Goal: Transaction & Acquisition: Book appointment/travel/reservation

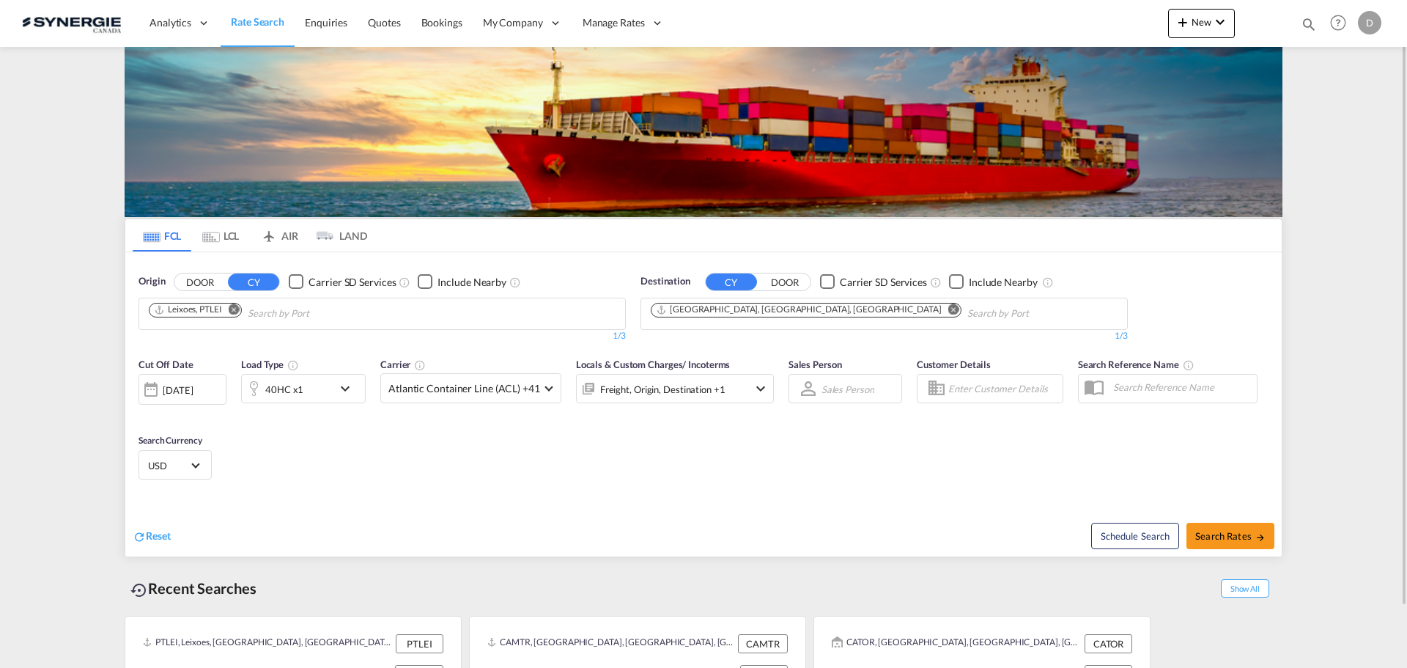
click at [1307, 23] on md-icon "icon-magnify" at bounding box center [1309, 24] width 16 height 16
click at [1057, 27] on select "Bookings Quotes Enquiries" at bounding box center [1076, 24] width 70 height 26
select select "Quotes"
click at [1041, 11] on select "Bookings Quotes Enquiries" at bounding box center [1076, 24] width 70 height 26
click at [1144, 27] on input at bounding box center [1199, 24] width 183 height 26
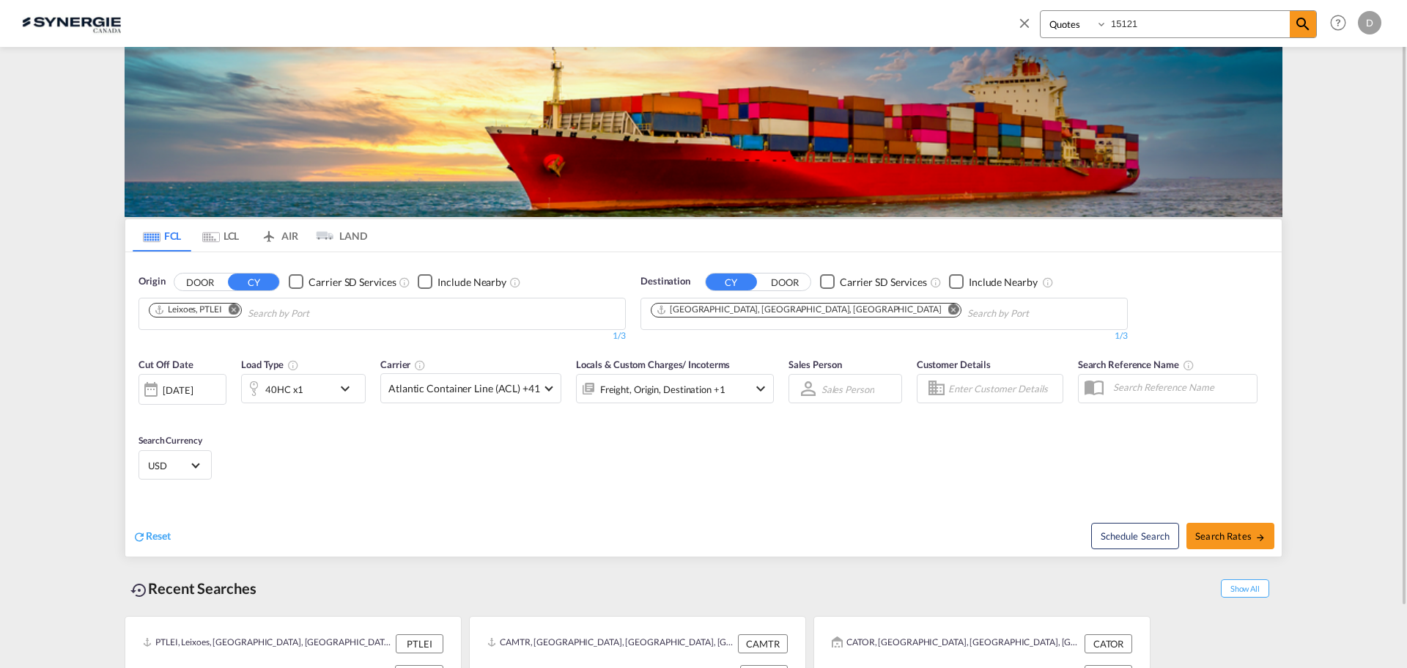
type input "15121"
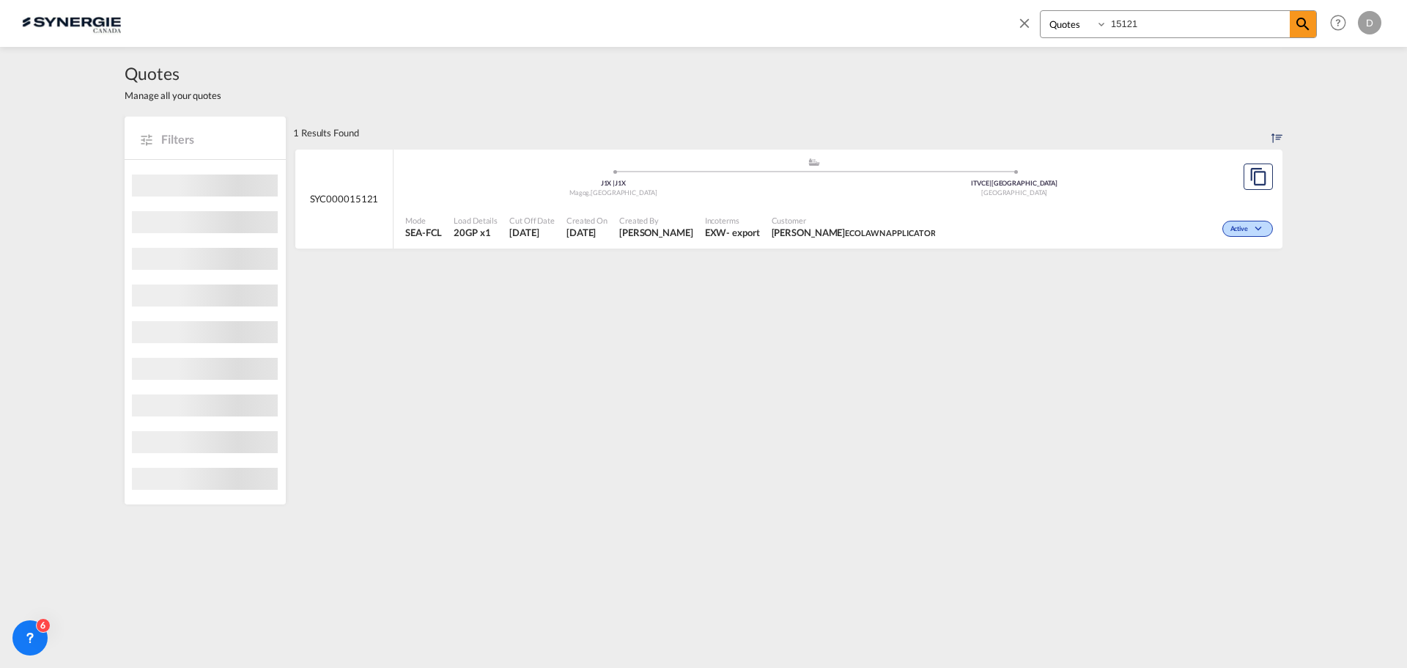
click at [776, 227] on span "[PERSON_NAME] ECOLAWN APPLICATOR" at bounding box center [854, 232] width 164 height 13
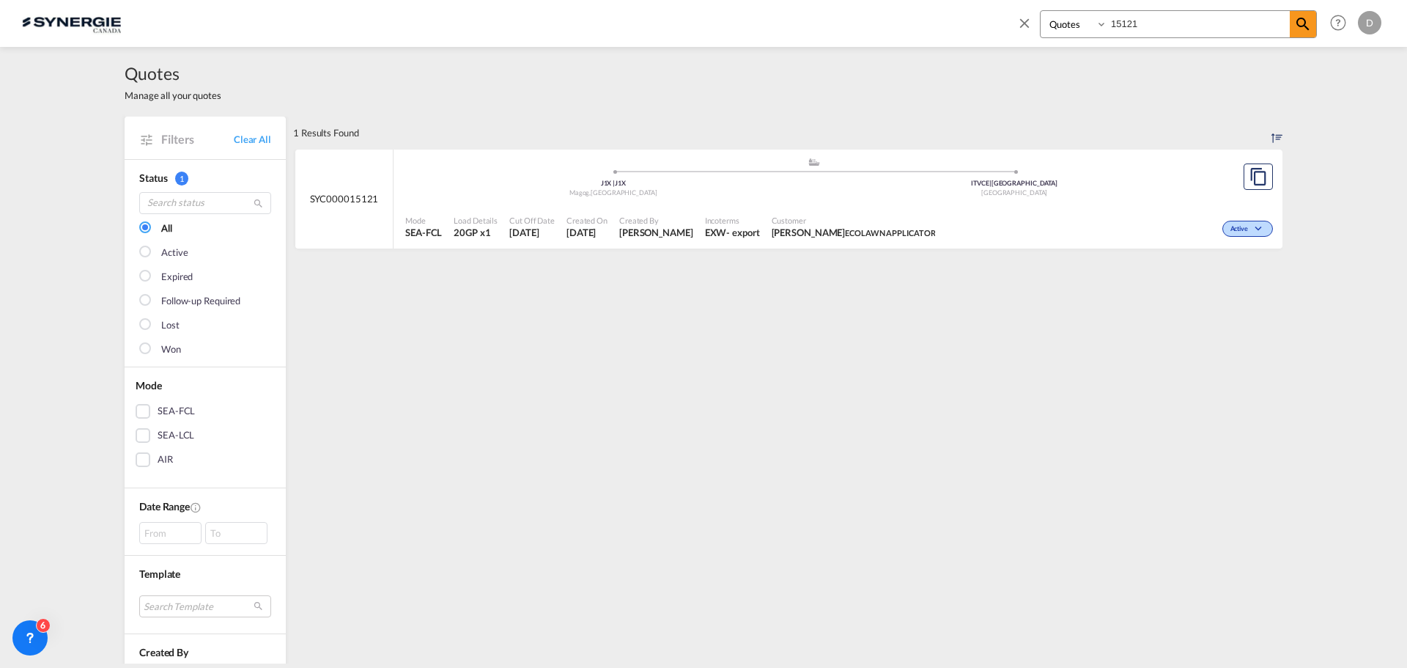
click at [794, 81] on div "Quotes Manage all your quotes" at bounding box center [704, 82] width 1158 height 70
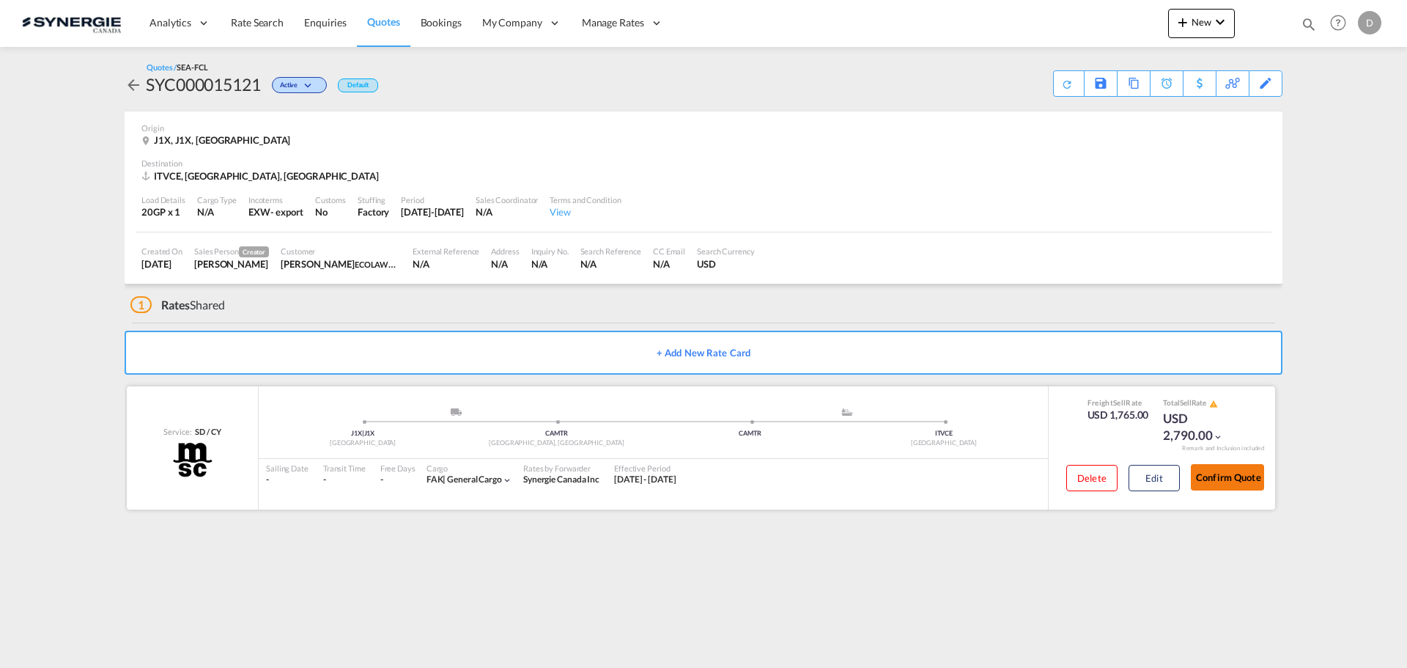
click at [1226, 478] on button "Confirm Quote" at bounding box center [1227, 477] width 73 height 26
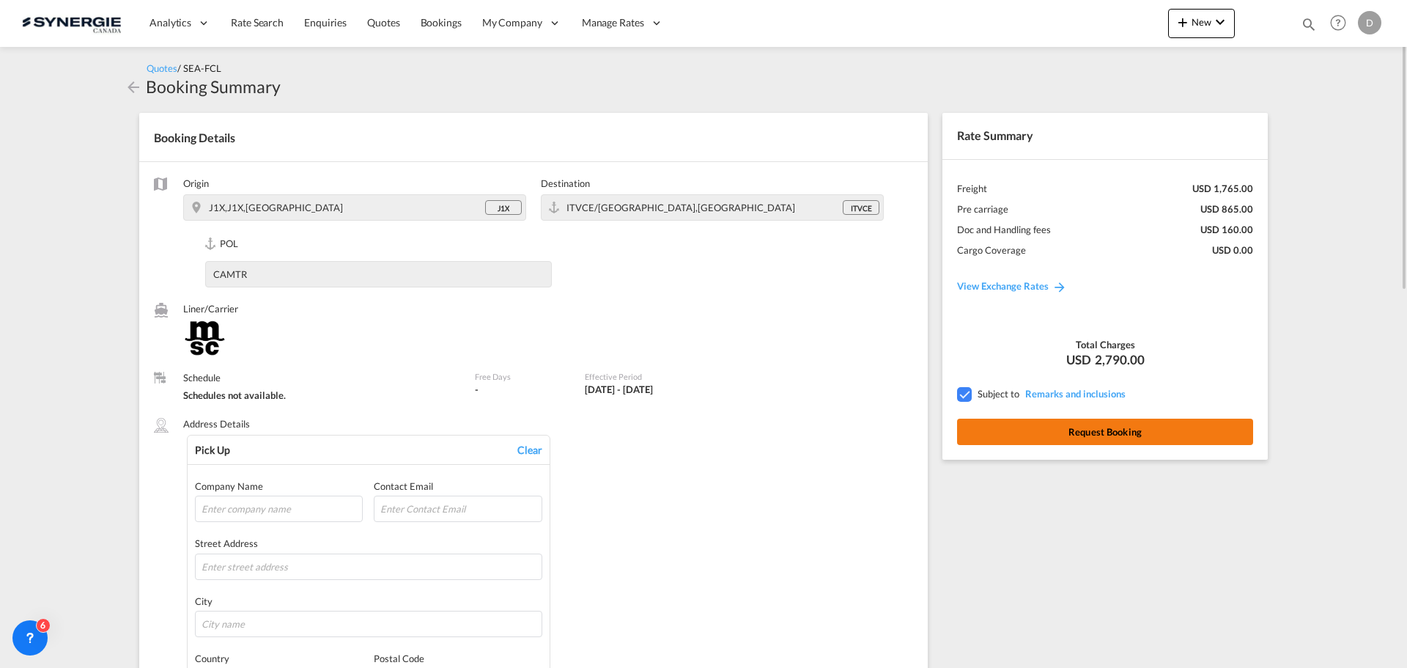
click at [1089, 431] on button "Request Booking" at bounding box center [1105, 432] width 296 height 26
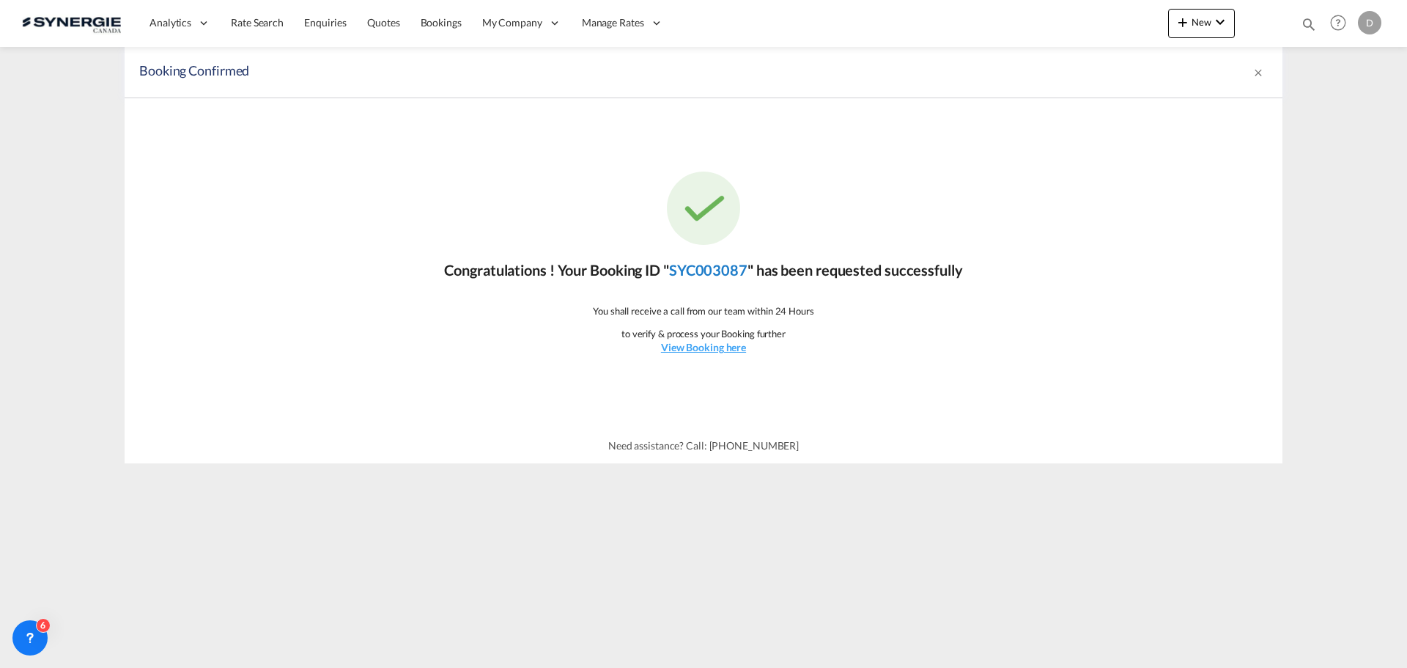
click at [707, 269] on link "SYC003087" at bounding box center [708, 270] width 78 height 18
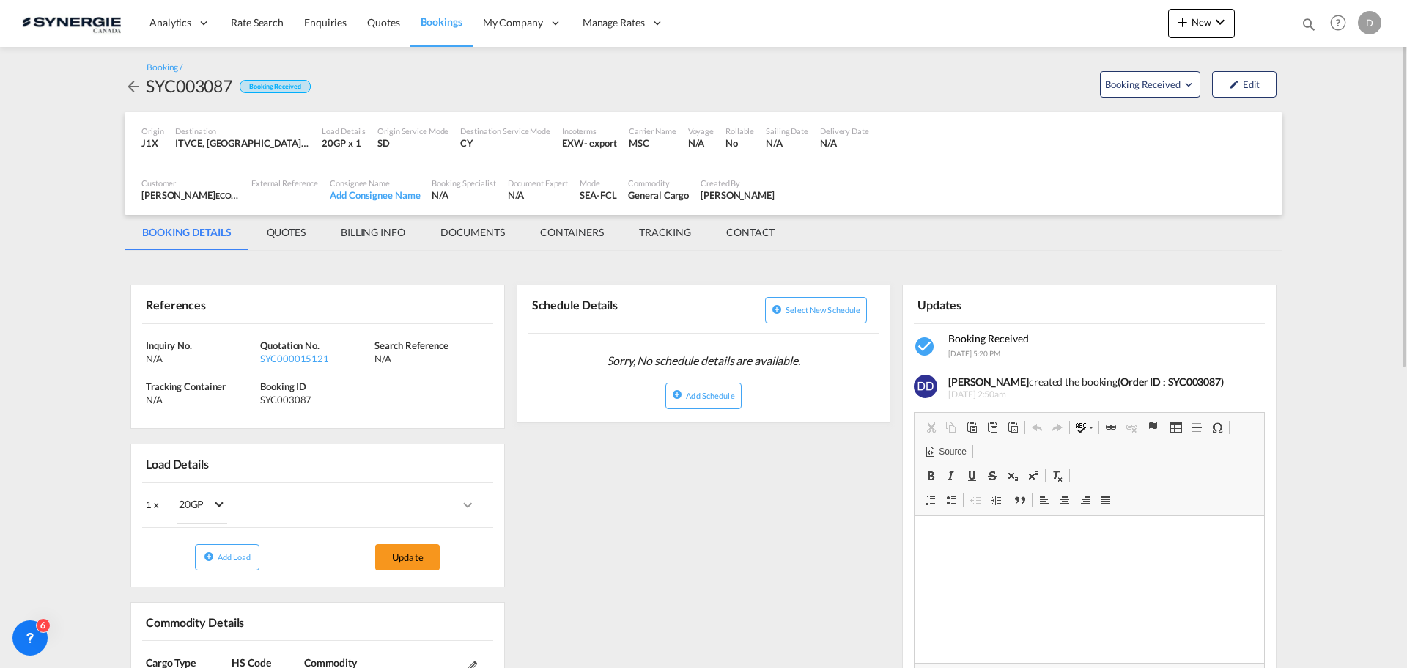
click at [200, 92] on div "SYC003087" at bounding box center [189, 85] width 86 height 23
copy div "SYC003087"
